Goal: Task Accomplishment & Management: Manage account settings

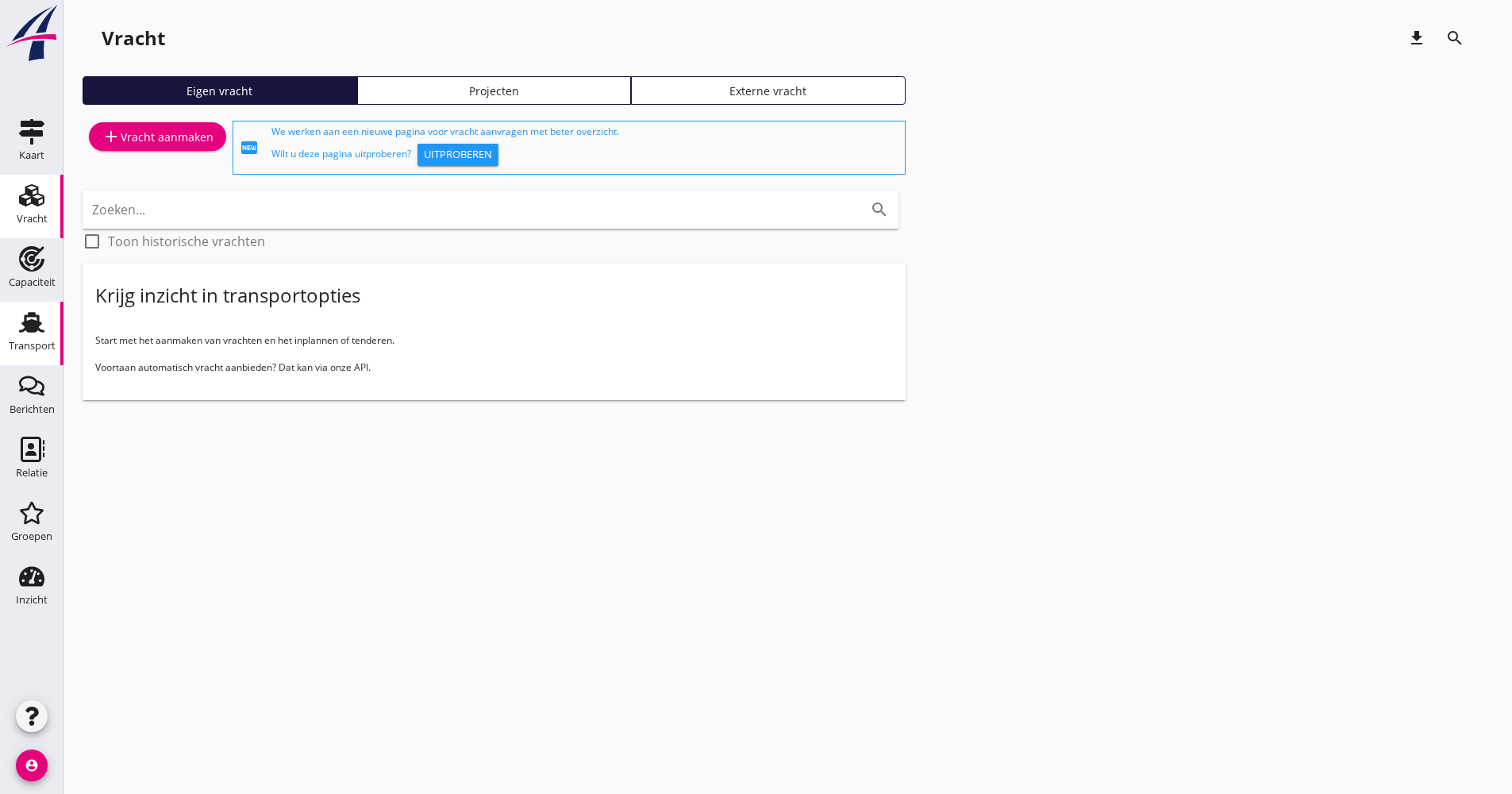
click at [55, 336] on link "Transport Transport" at bounding box center [32, 334] width 64 height 64
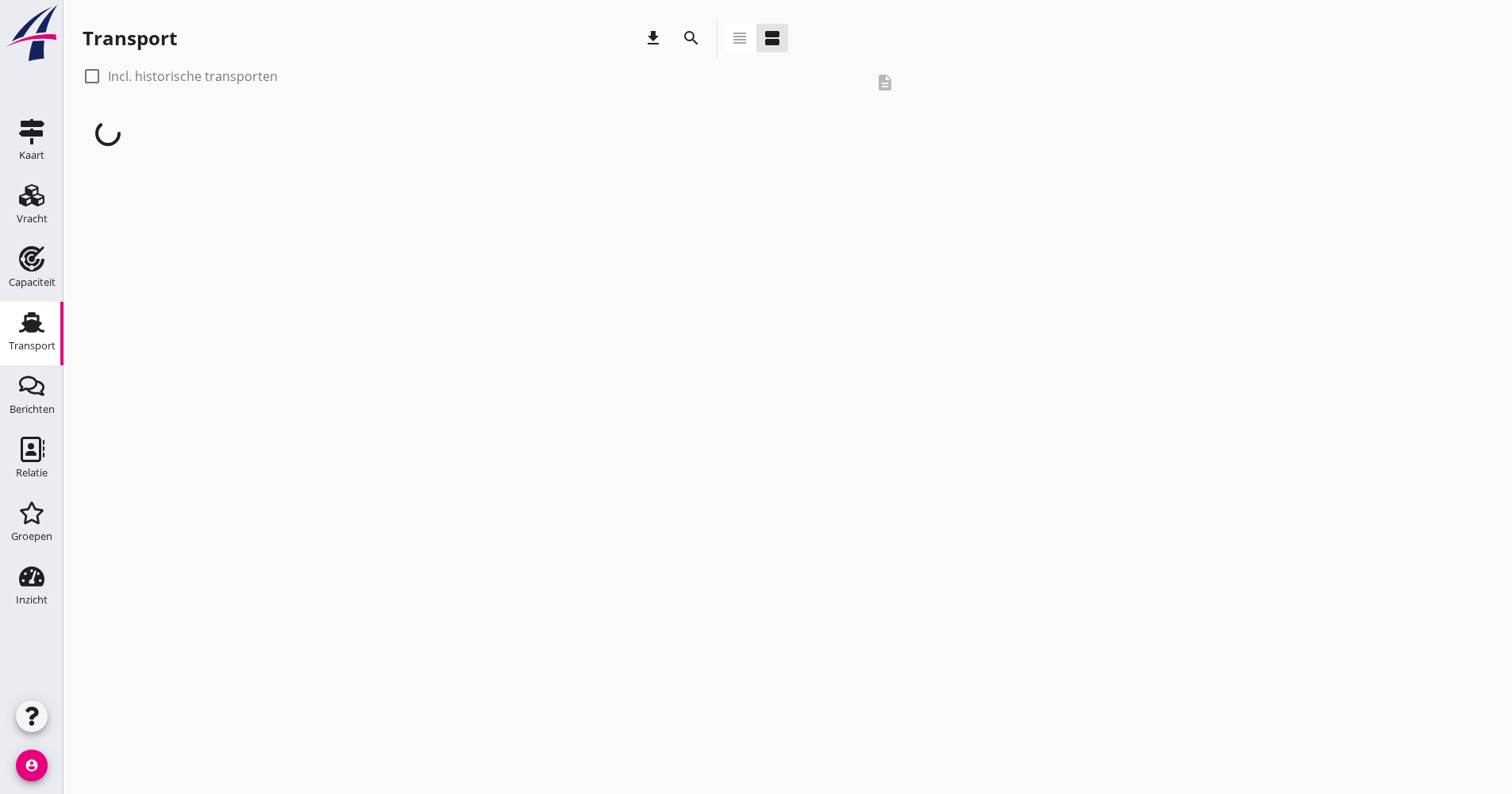
click at [670, 34] on div "Transport download search view_headline view_agenda" at bounding box center [436, 38] width 706 height 38
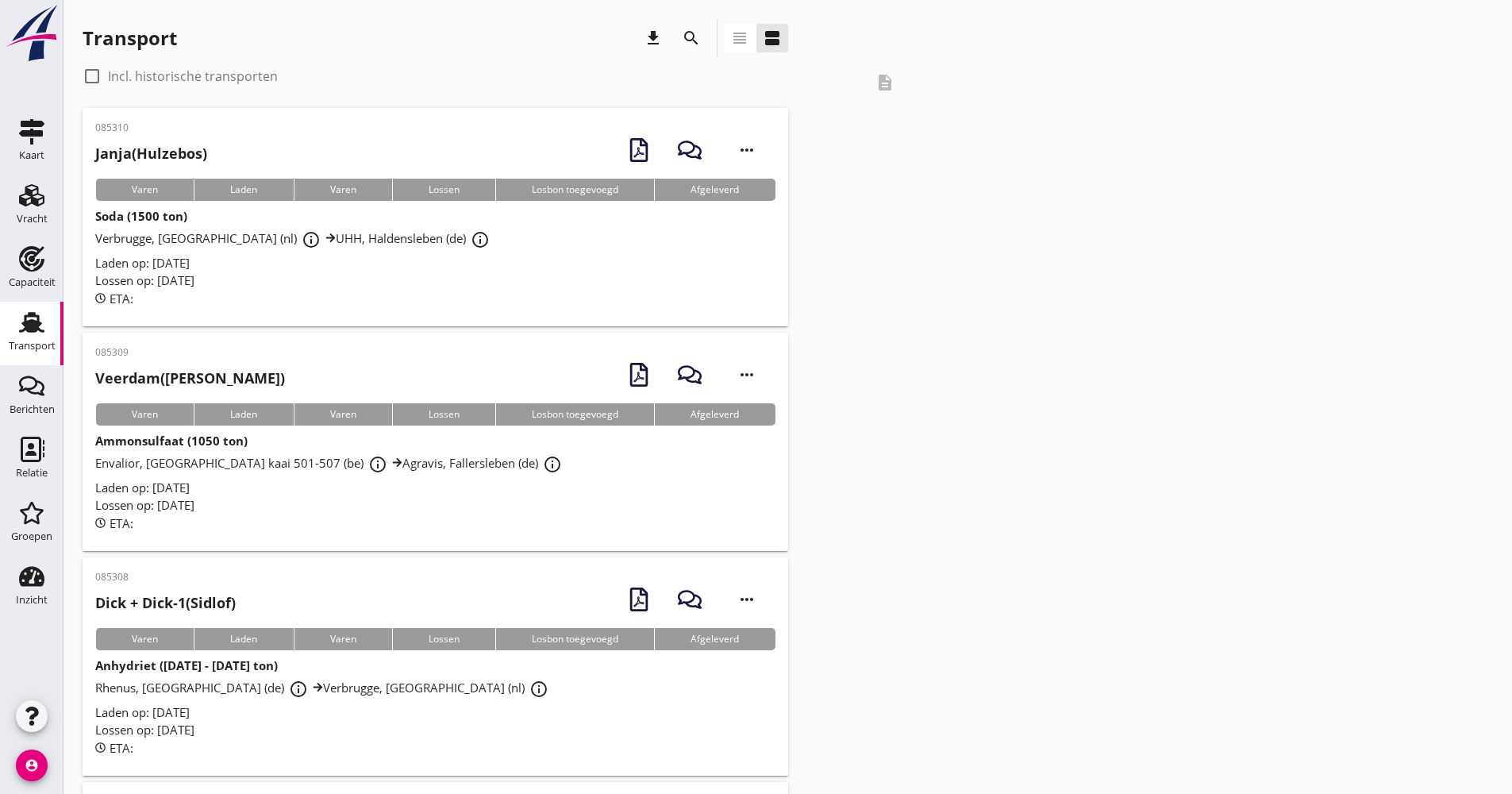
click at [681, 37] on div "search" at bounding box center [692, 38] width 28 height 19
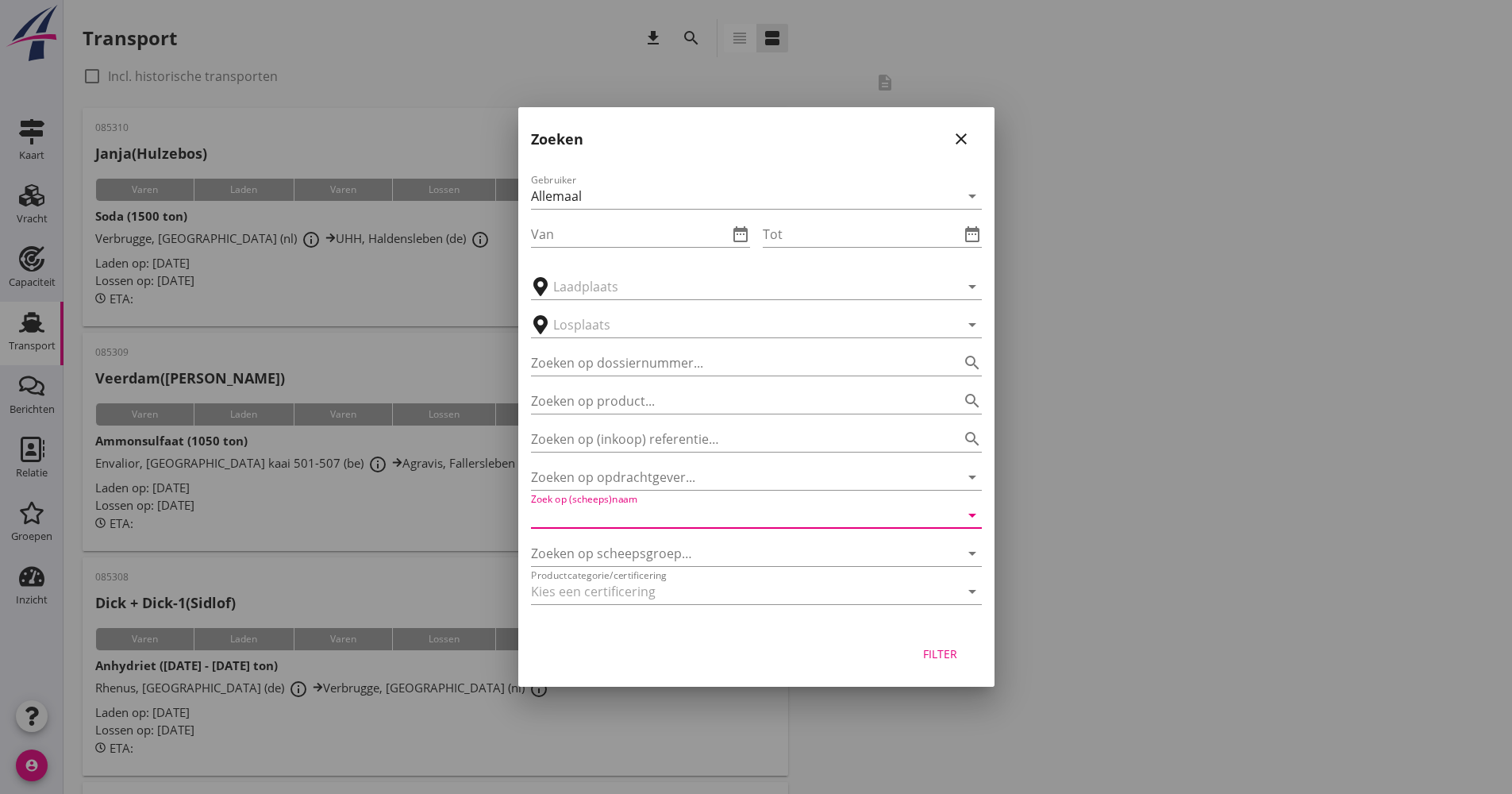
click at [659, 504] on input "Zoek op (scheeps)naam" at bounding box center [734, 515] width 406 height 25
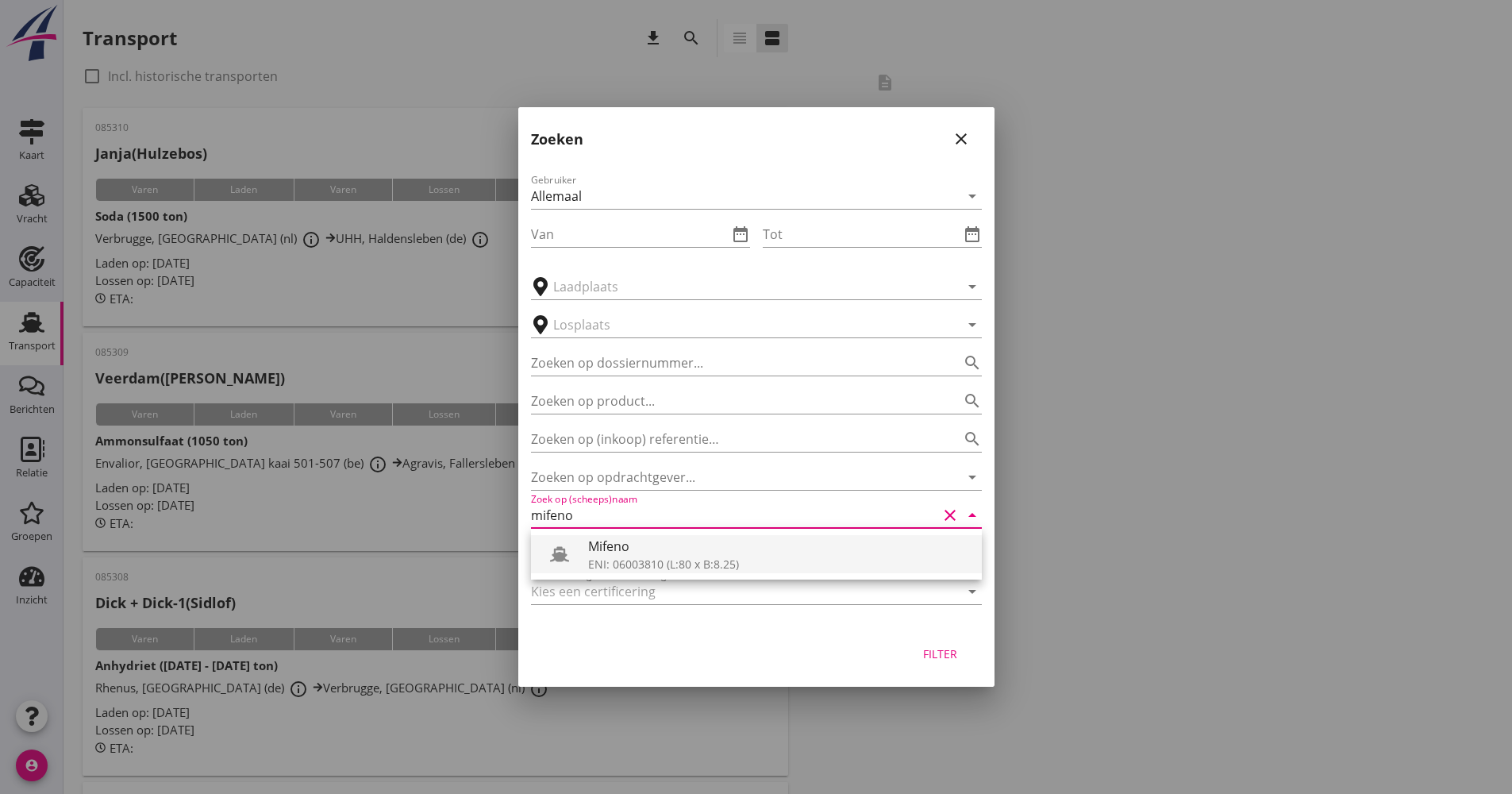
click at [593, 570] on div "ENI: 06003810 (L:80 x B:8.25)" at bounding box center [779, 564] width 381 height 17
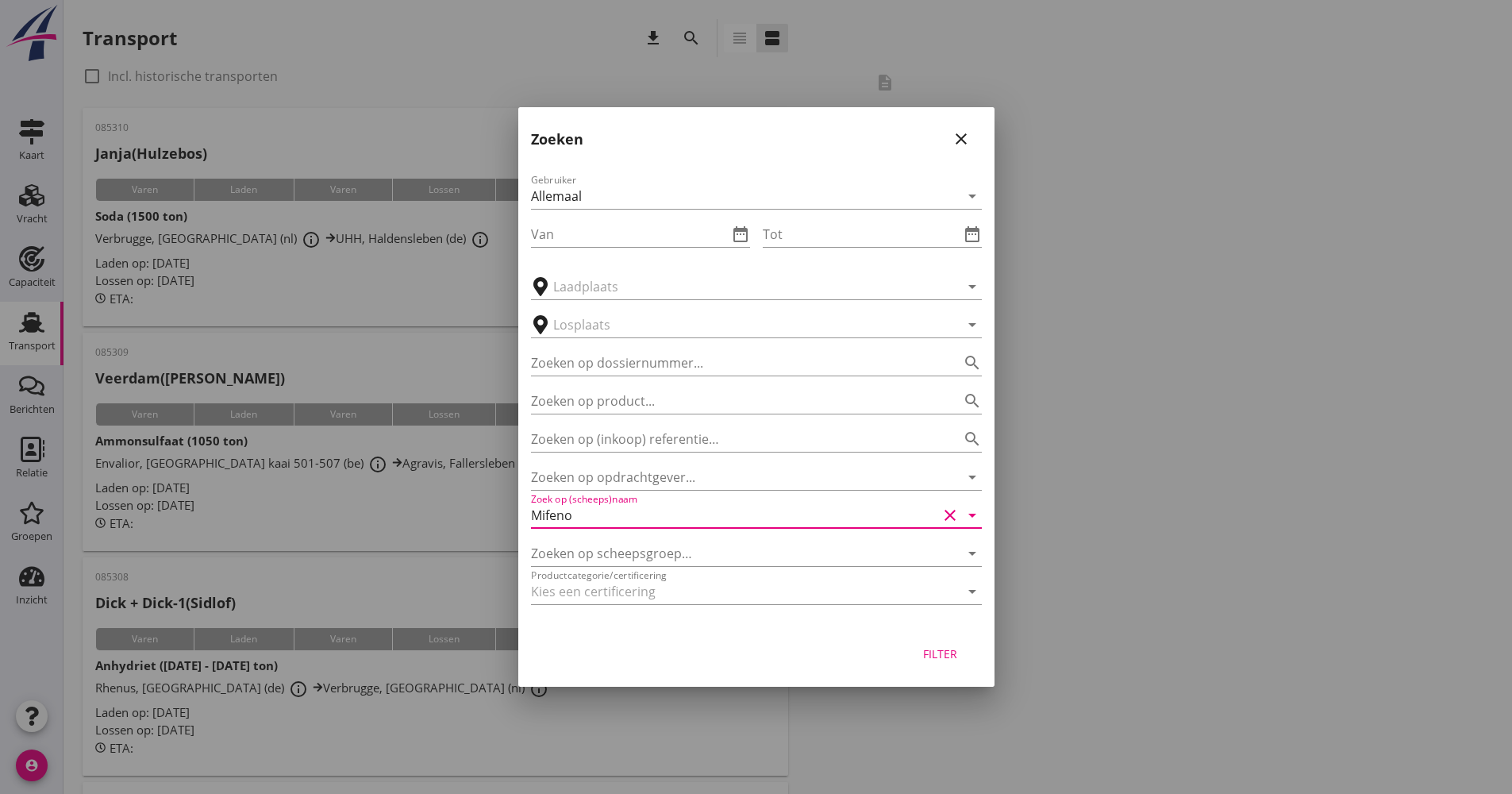
click at [953, 669] on div "Filter" at bounding box center [757, 657] width 477 height 60
click at [968, 661] on button "Filter" at bounding box center [941, 653] width 70 height 28
type input "Mifeno"
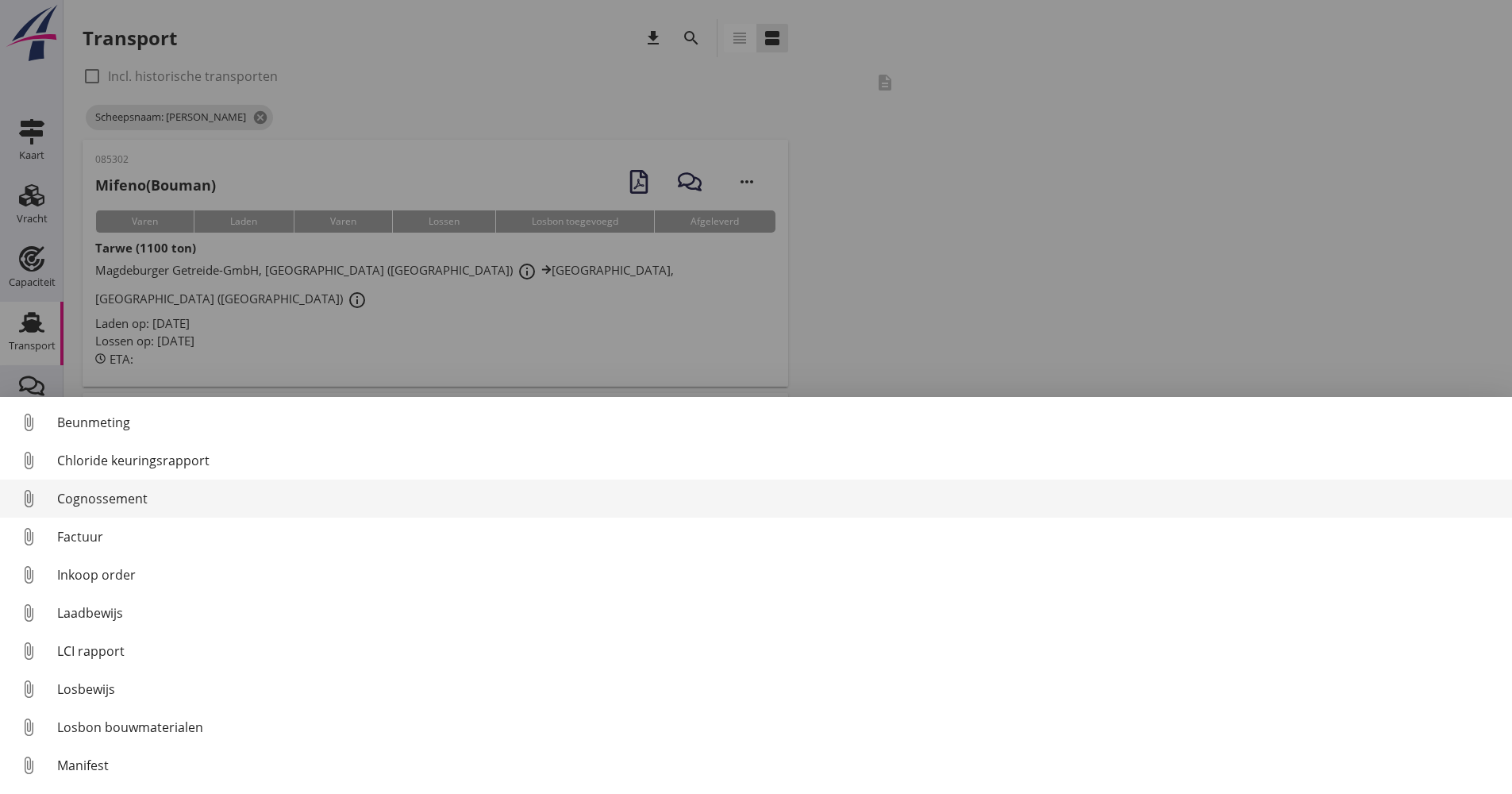
click at [148, 497] on div "Cognossement" at bounding box center [778, 499] width 1443 height 19
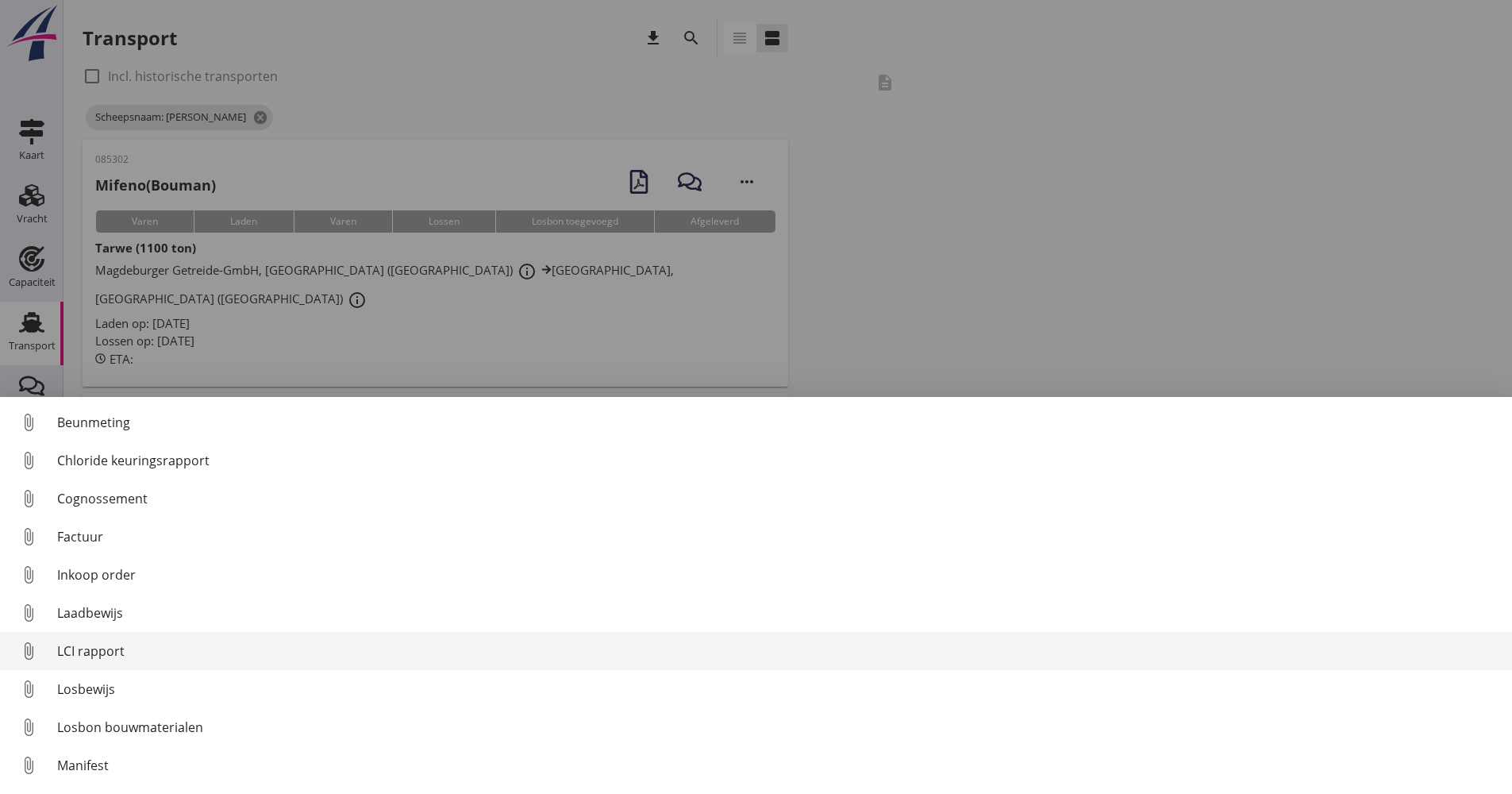
click at [76, 653] on div "LCI rapport" at bounding box center [778, 651] width 1443 height 19
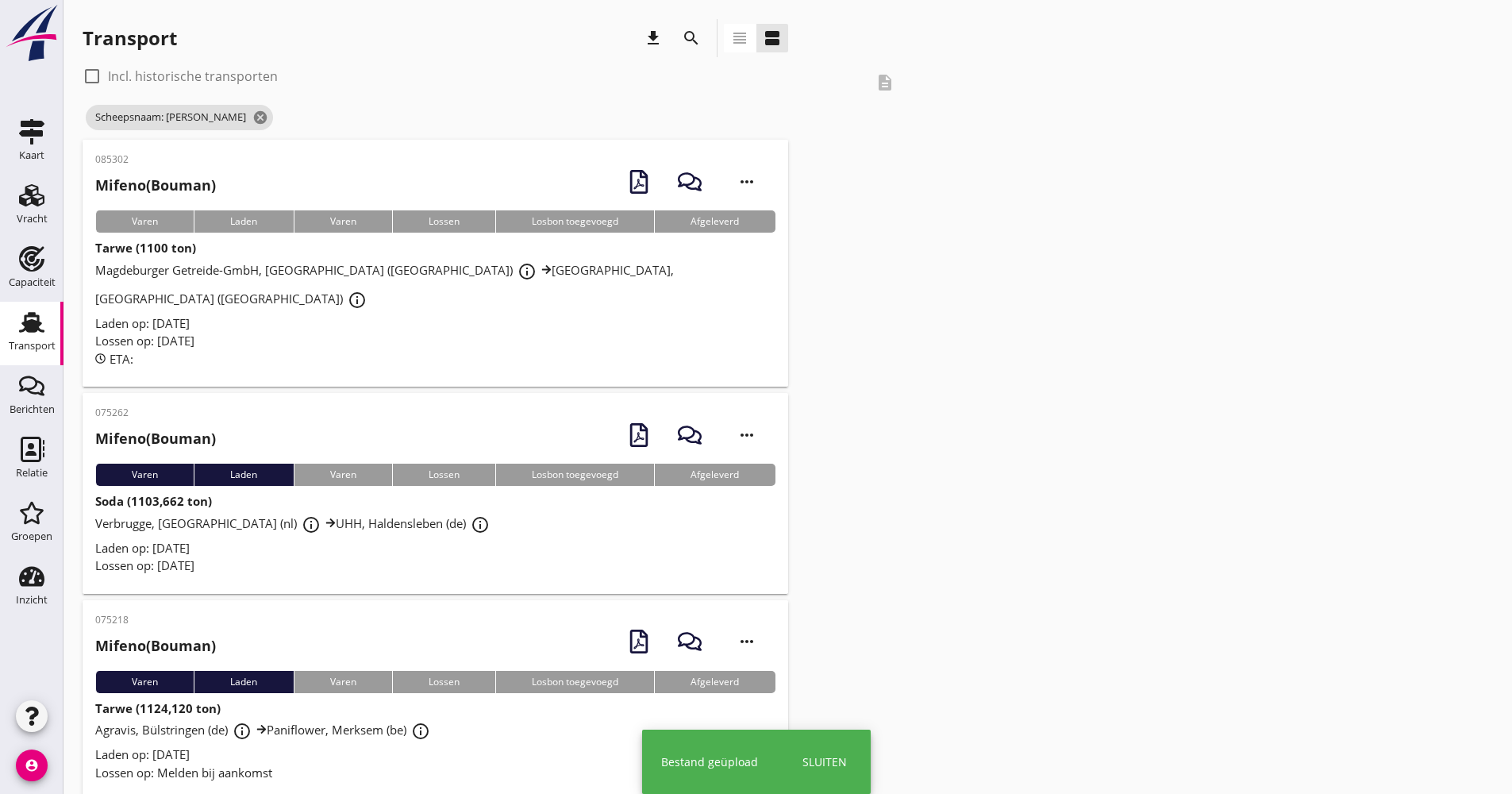
click at [273, 351] on div "ETA:" at bounding box center [436, 360] width 681 height 18
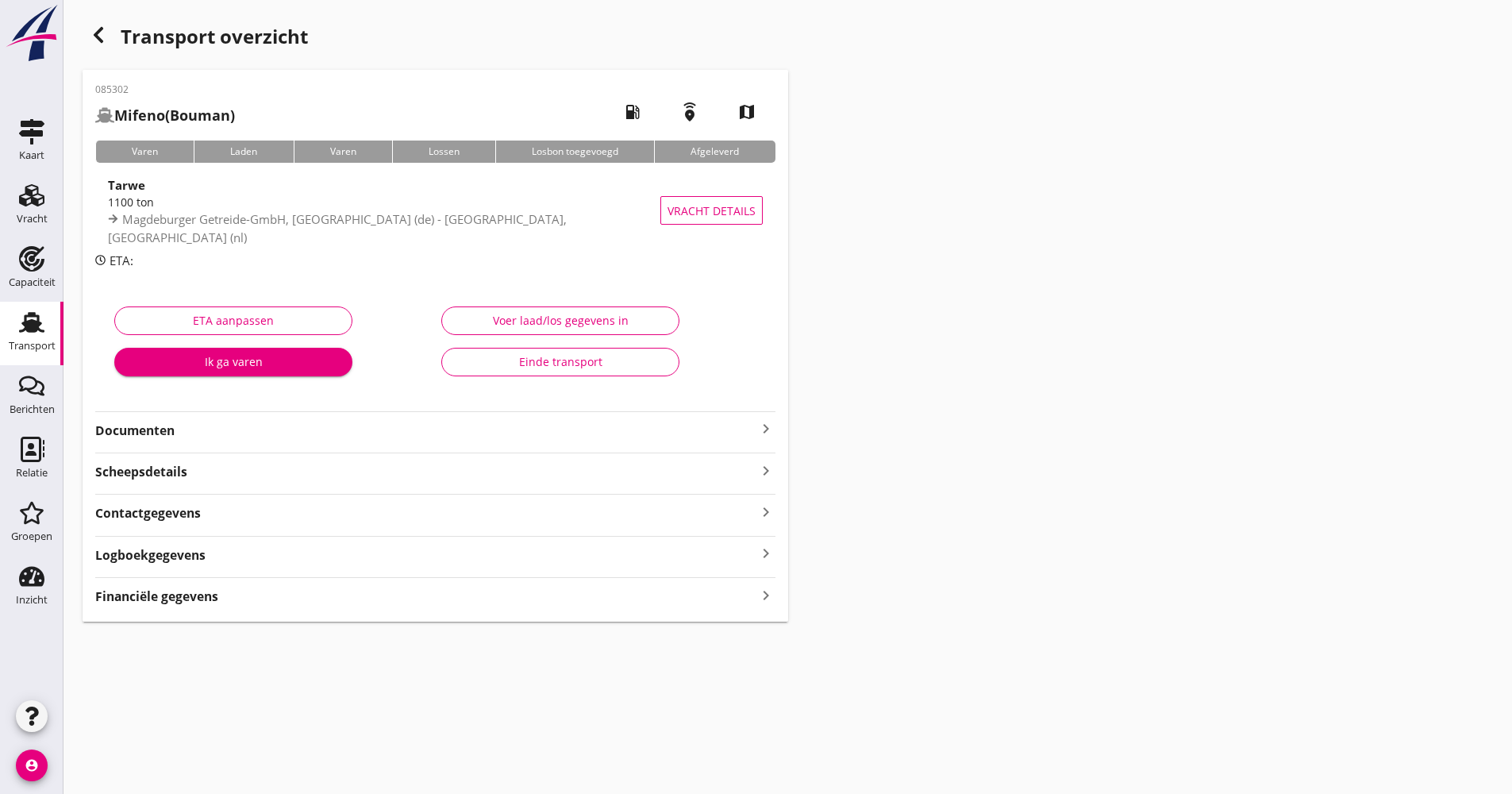
click at [208, 431] on strong "Documenten" at bounding box center [426, 431] width 662 height 18
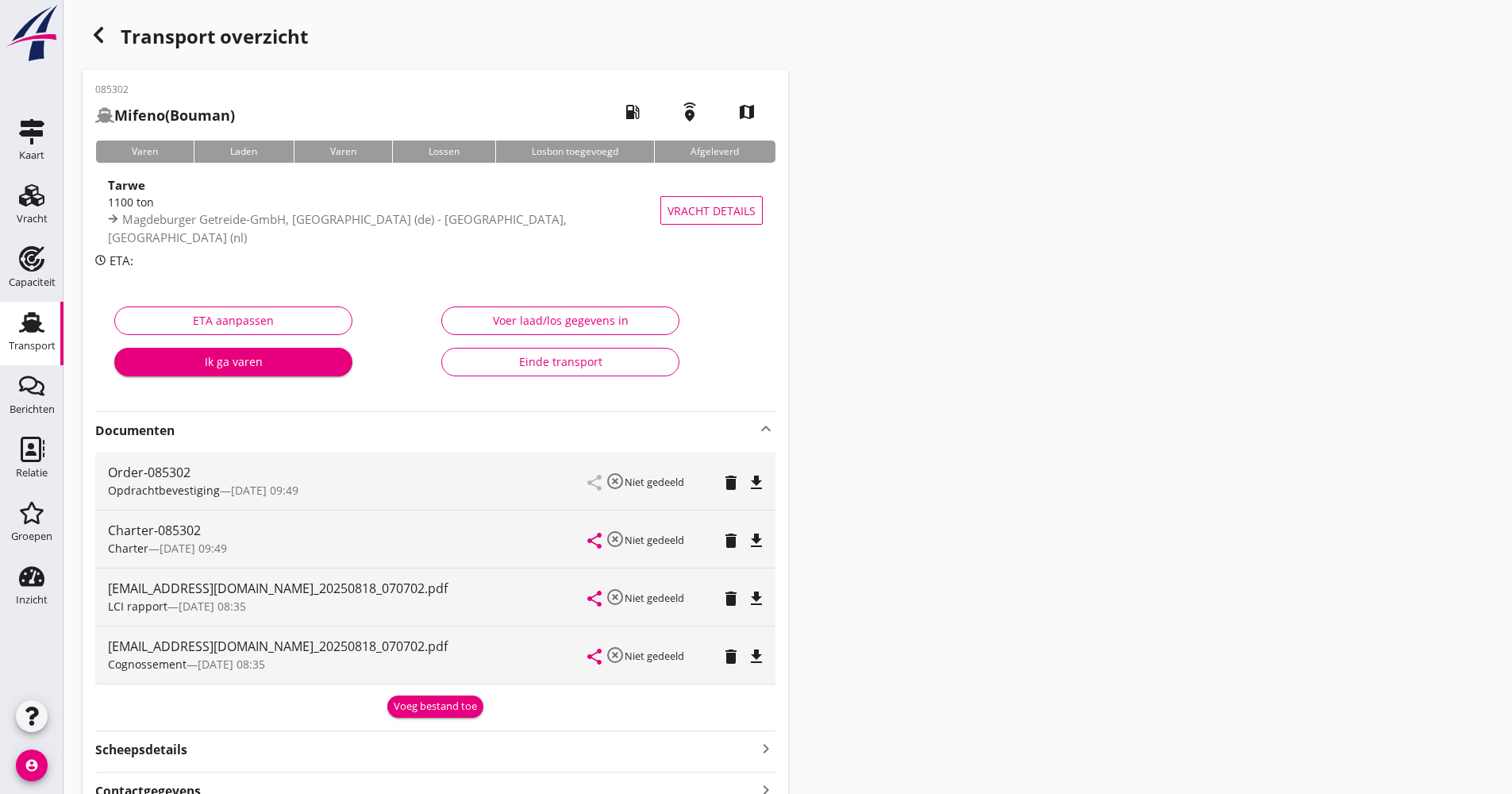
click at [211, 428] on strong "Documenten" at bounding box center [426, 431] width 662 height 18
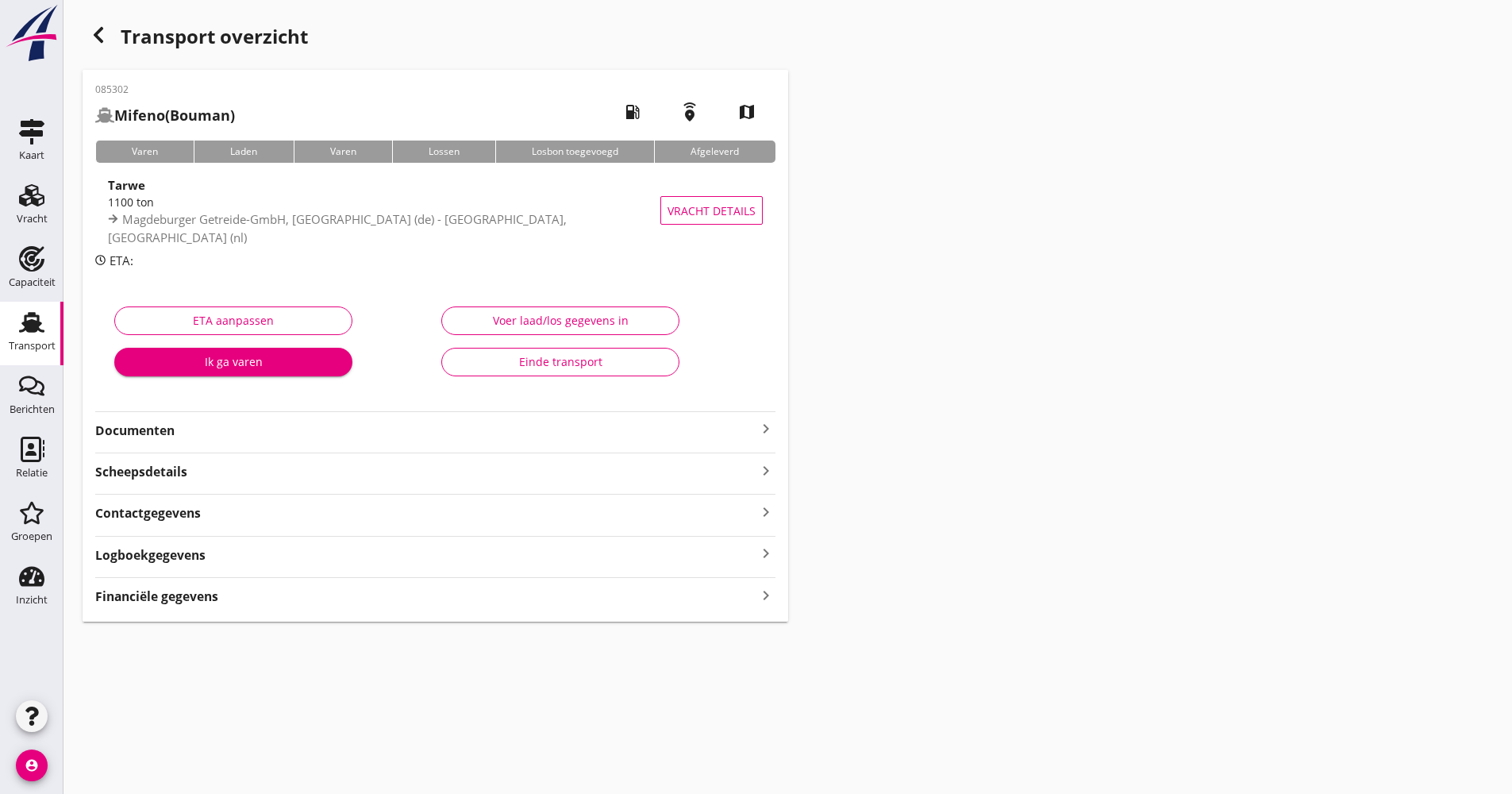
click at [220, 561] on div "Logboekgegevens keyboard_arrow_right" at bounding box center [436, 554] width 681 height 22
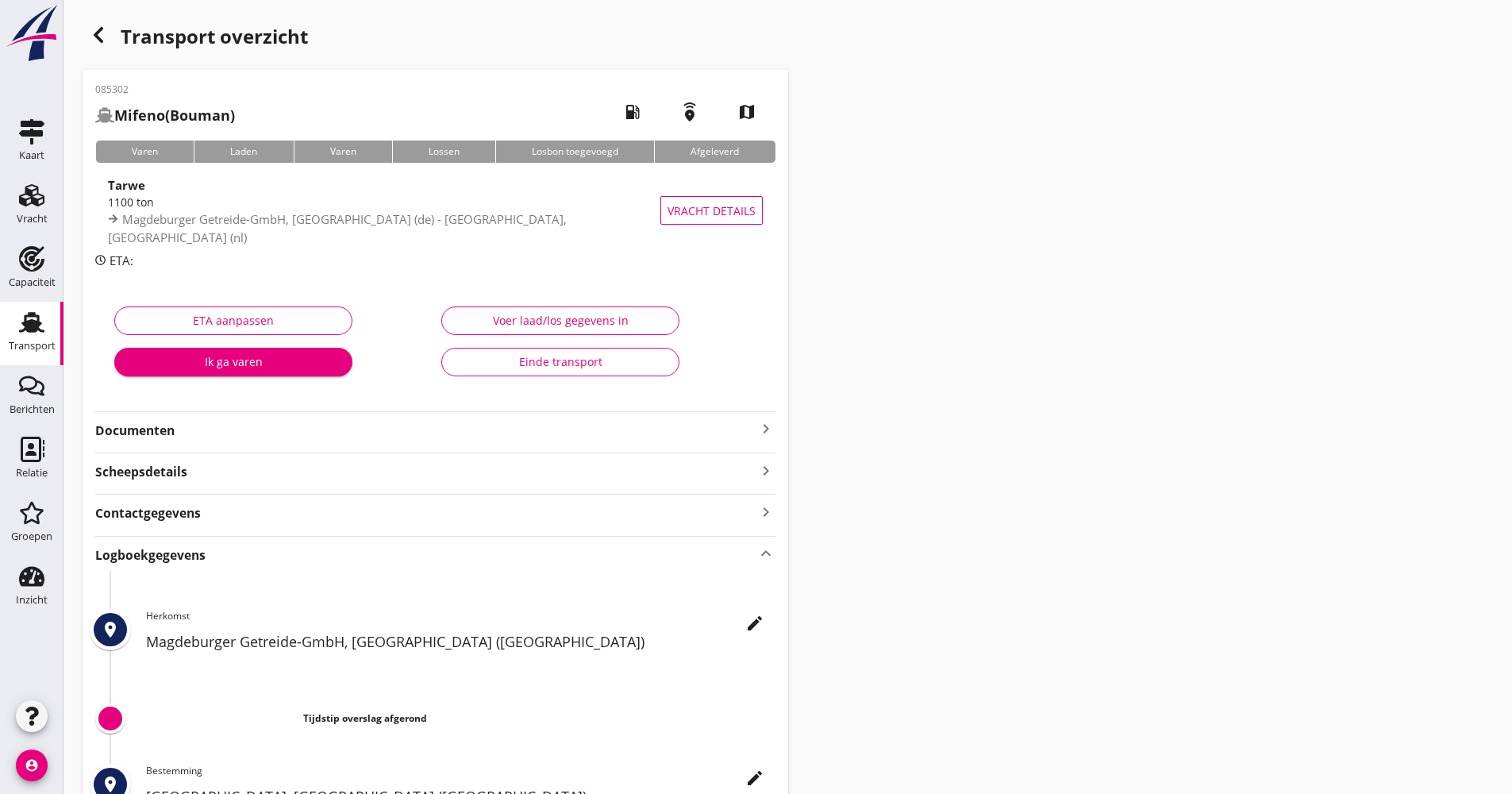
click at [735, 620] on div "edit Herkomst Magdeburger Getreide-GmbH, [GEOGRAPHIC_DATA] ([GEOGRAPHIC_DATA])" at bounding box center [461, 635] width 630 height 52
click at [746, 621] on icon "edit" at bounding box center [754, 623] width 19 height 19
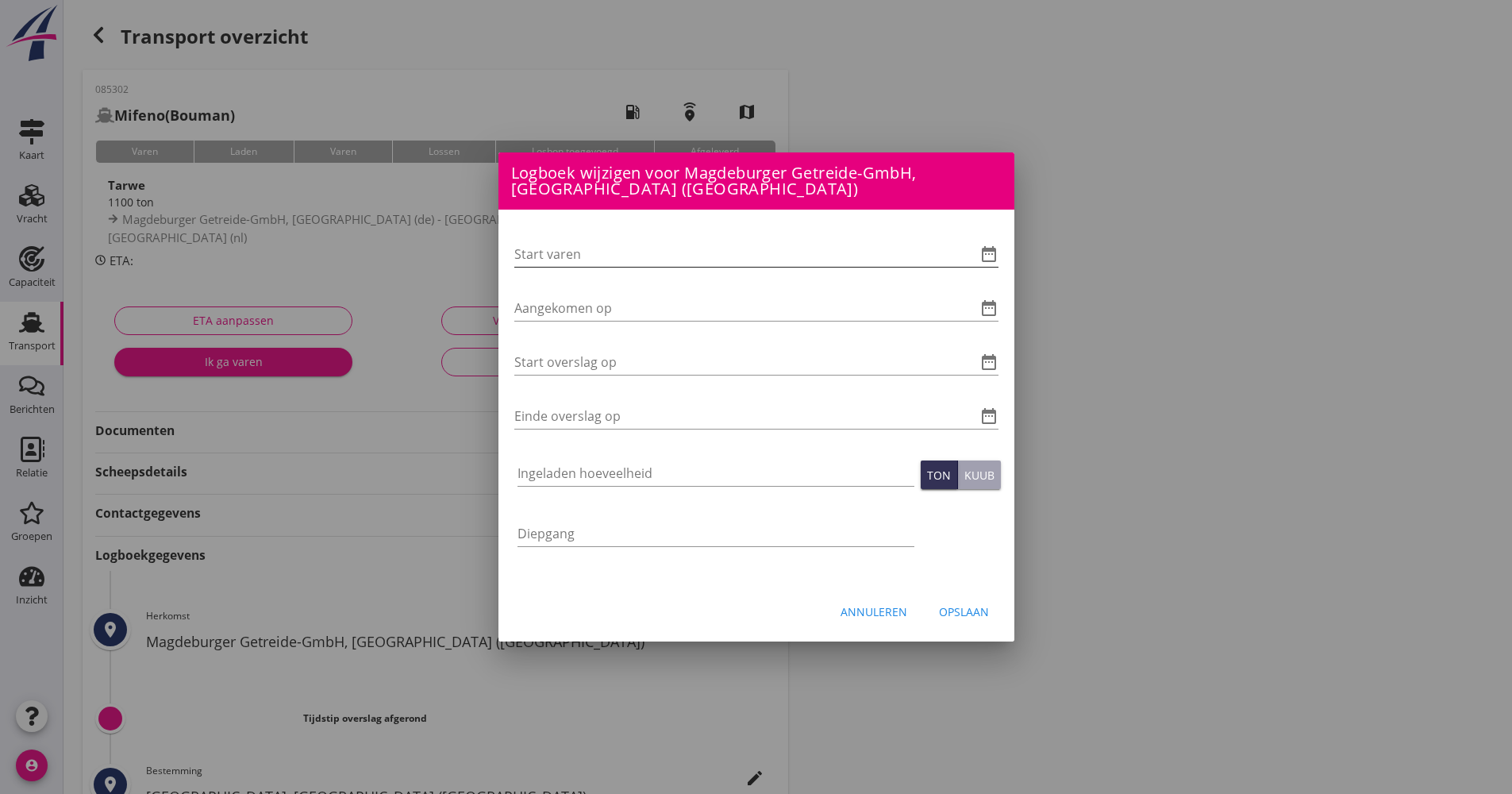
click at [983, 259] on icon "date_range" at bounding box center [988, 254] width 19 height 19
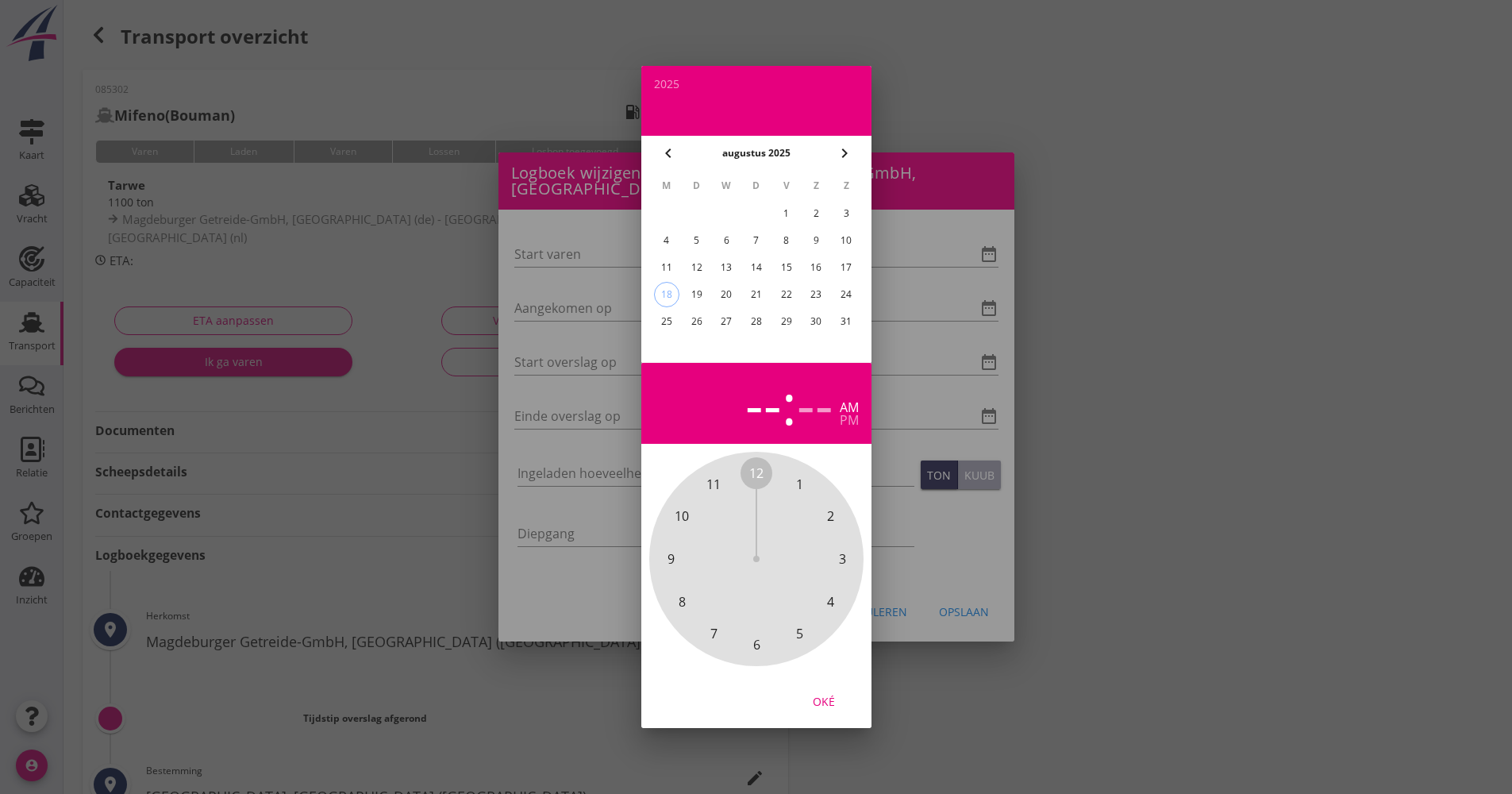
click at [818, 264] on div "16" at bounding box center [816, 268] width 25 height 25
drag, startPoint x: 770, startPoint y: 479, endPoint x: 764, endPoint y: 631, distance: 152.1
click at [764, 631] on div "12 1 2 3 4 5 6 7 8 9 10 11" at bounding box center [756, 559] width 171 height 172
click at [752, 469] on span "00" at bounding box center [756, 473] width 14 height 19
click at [830, 694] on div "Oké" at bounding box center [824, 702] width 44 height 17
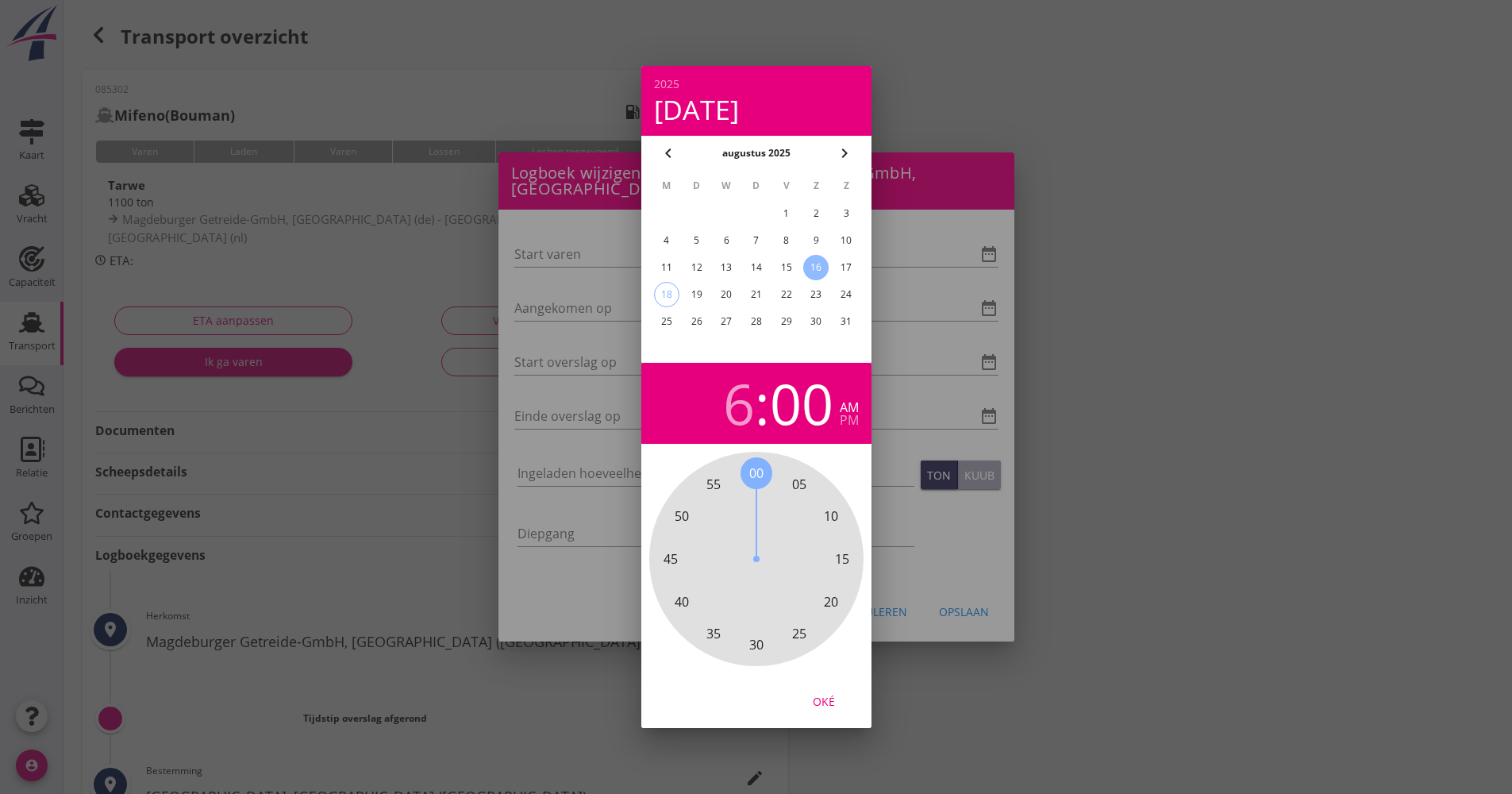
type input "[DATE] 06:00"
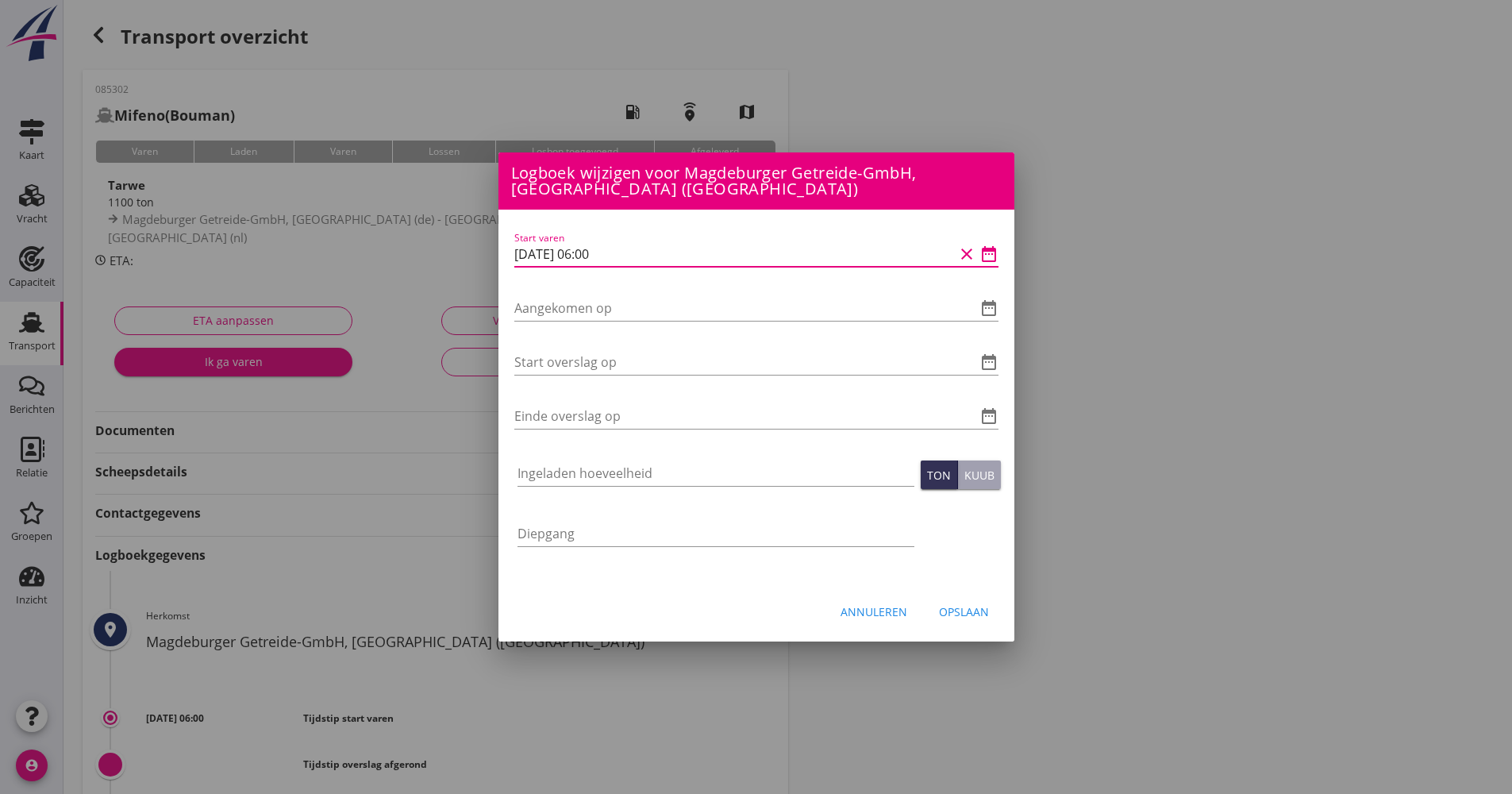
drag, startPoint x: 633, startPoint y: 259, endPoint x: 548, endPoint y: 248, distance: 85.7
click at [504, 261] on div "Start varen [DATE] 06:00 clear date_range Aangekomen op date_range Start oversl…" at bounding box center [756, 397] width 516 height 375
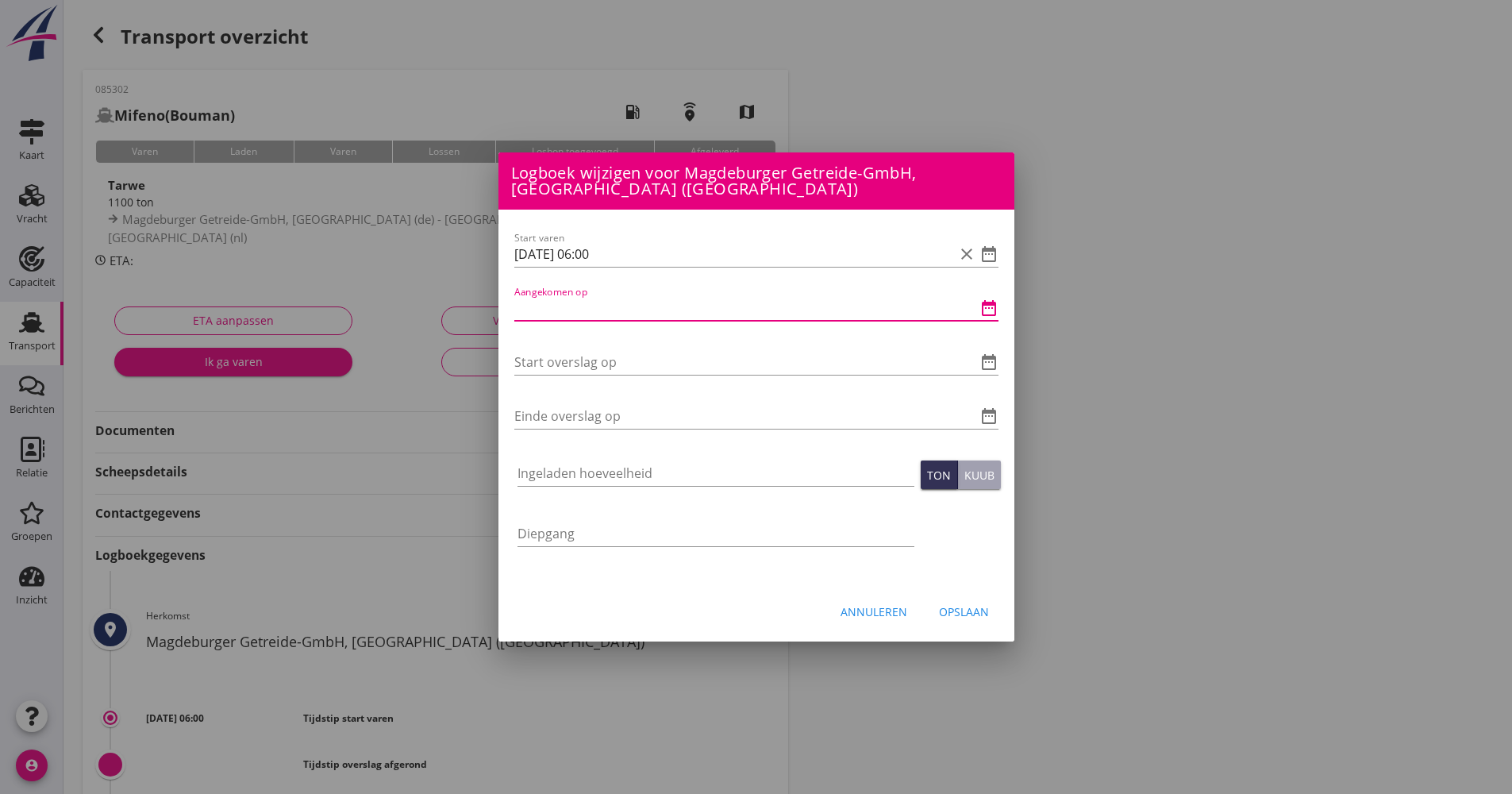
paste input "[DATE] 06:00"
type input "[DATE] 06:00"
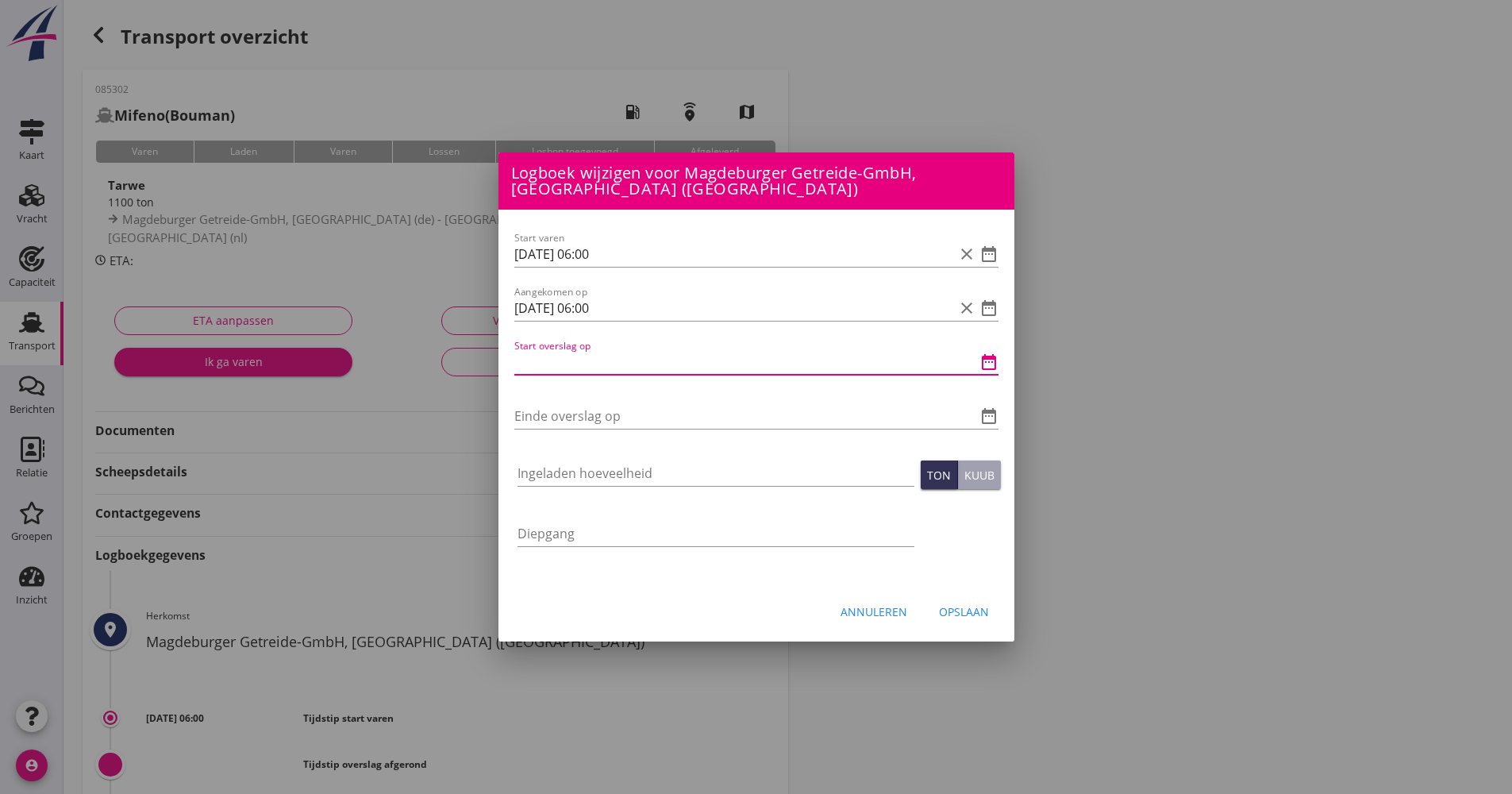
paste input "[DATE] 06:00"
type input "[DATE] 06:00"
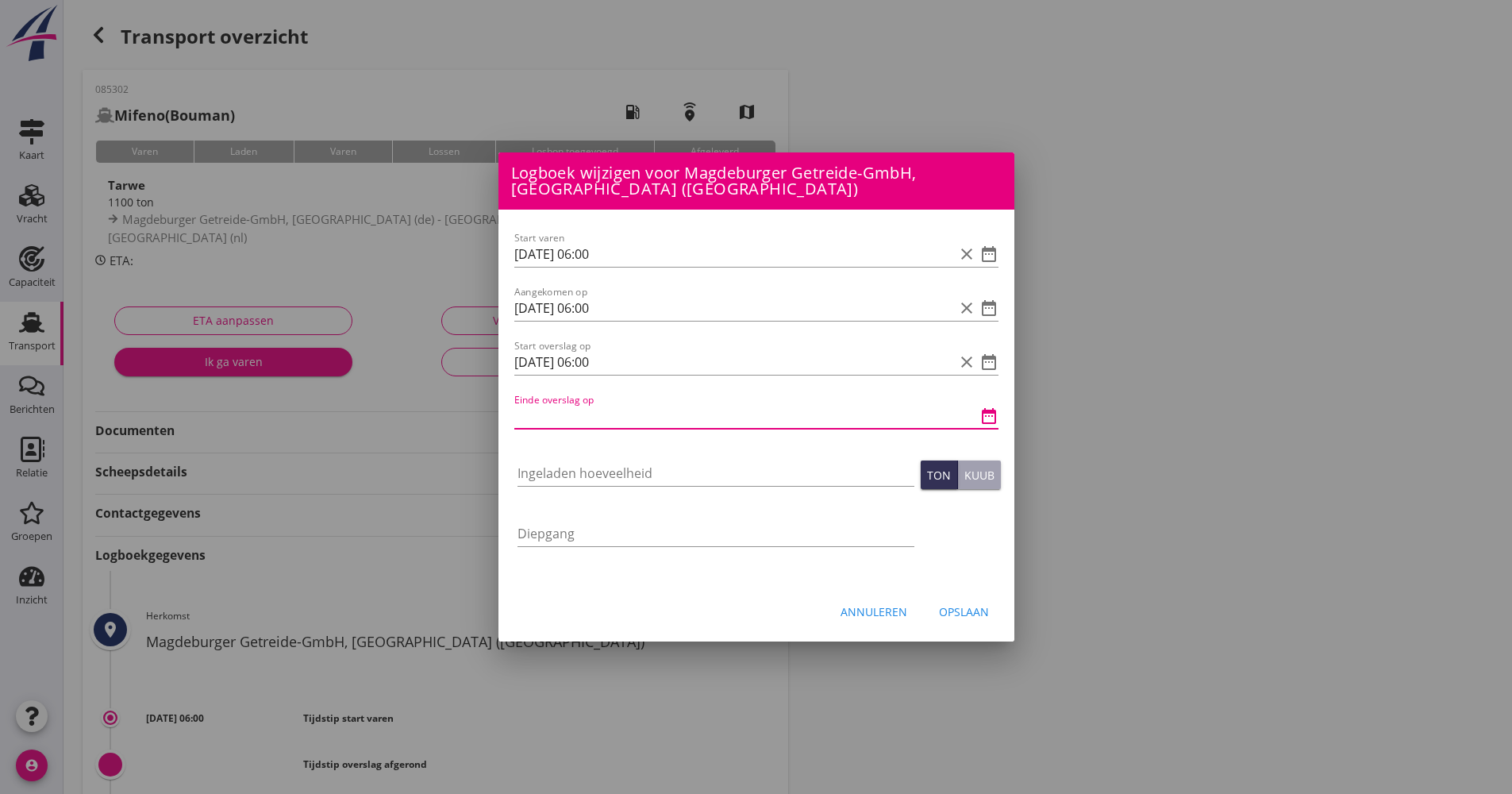
paste input "[DATE] 06:00"
click at [596, 417] on input "[DATE] 06:00" at bounding box center [734, 416] width 440 height 25
type input "[DATE] 10:00"
click at [570, 494] on div at bounding box center [716, 497] width 397 height 9
click at [580, 476] on input "Ingeladen hoeveelheid" at bounding box center [716, 474] width 397 height 25
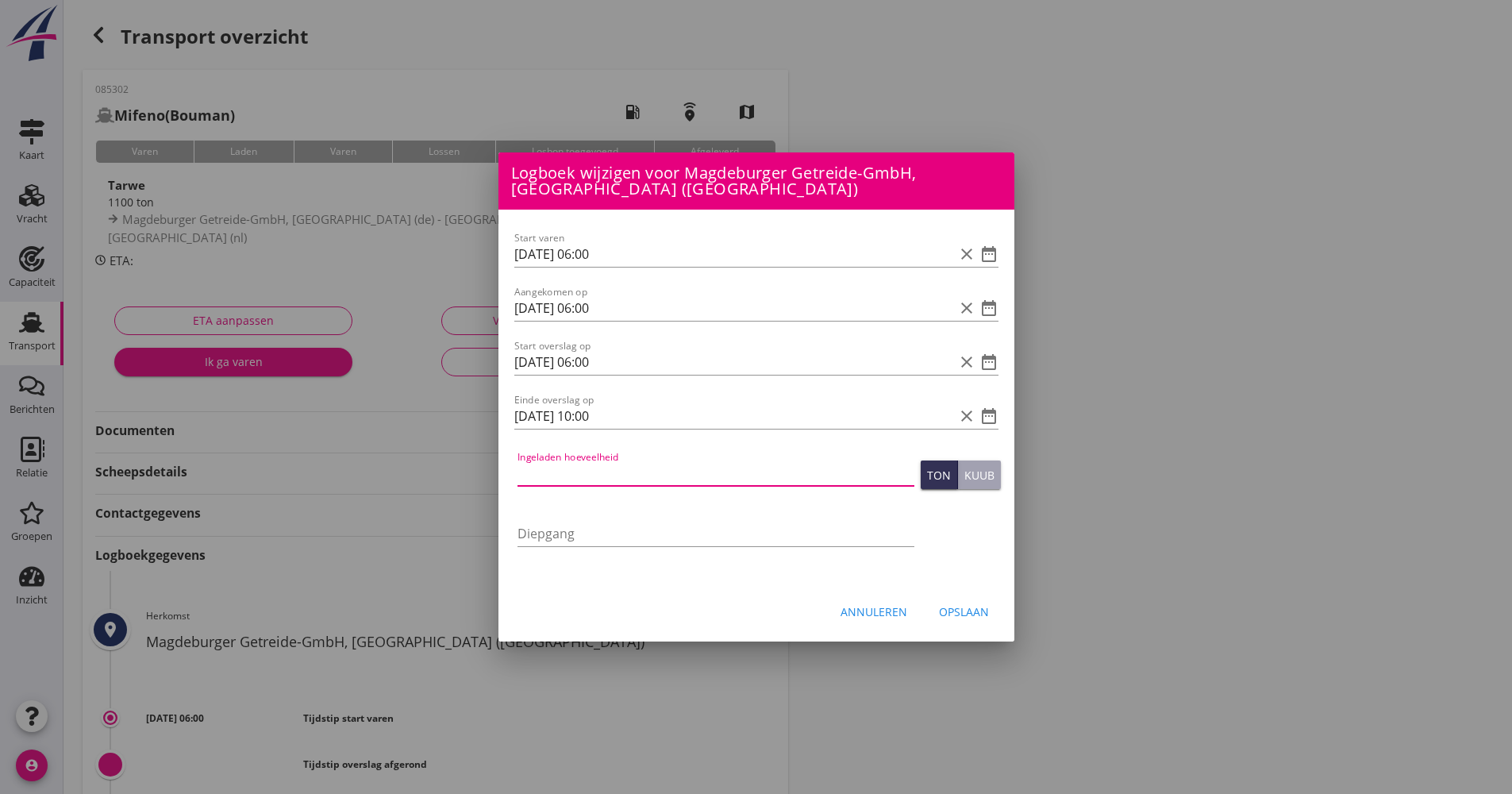
click at [605, 483] on input "Ingeladen hoeveelheid" at bounding box center [716, 474] width 397 height 25
type input "1100.475"
click at [961, 613] on div "Opslaan" at bounding box center [964, 612] width 50 height 17
